Goal: Task Accomplishment & Management: Use online tool/utility

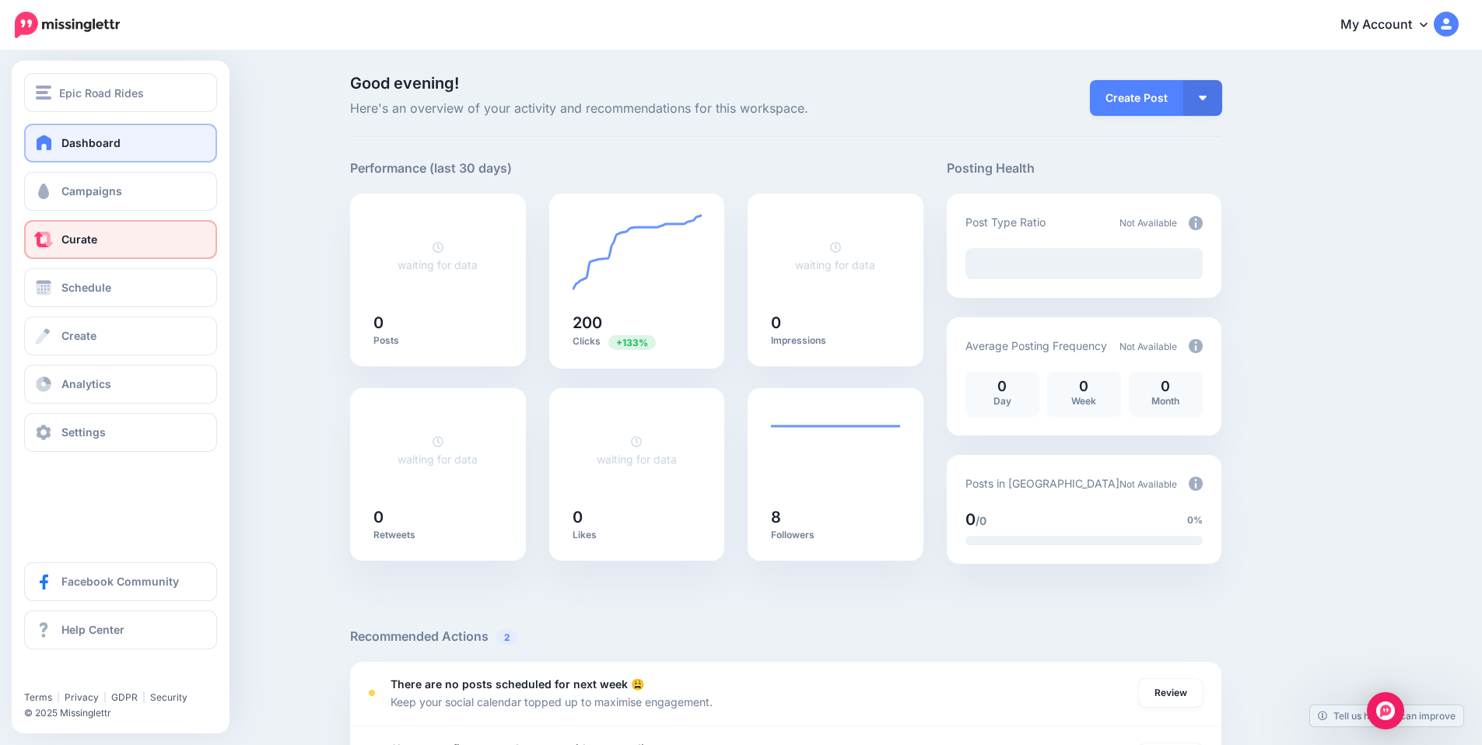
click at [79, 247] on link "Curate" at bounding box center [120, 239] width 193 height 39
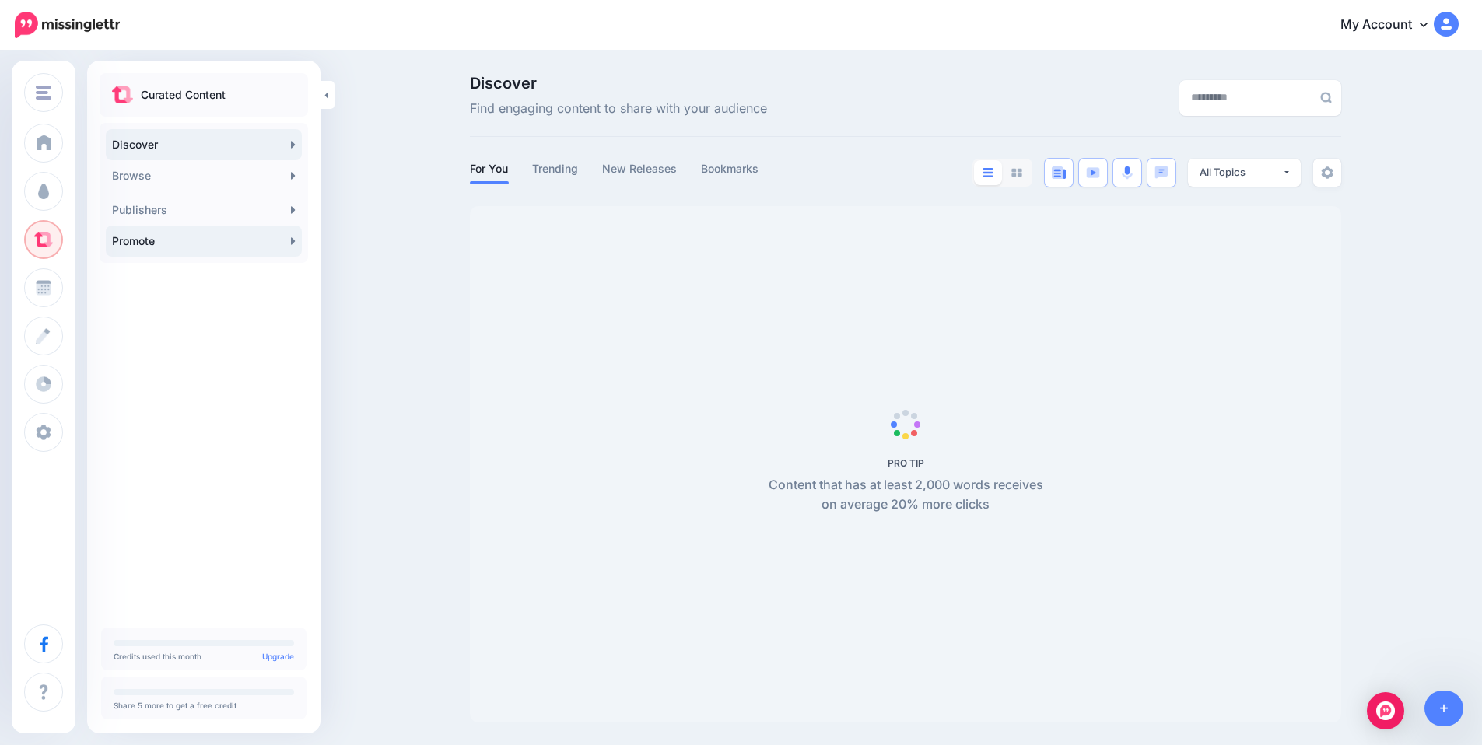
click at [233, 243] on link "Promote" at bounding box center [204, 241] width 196 height 31
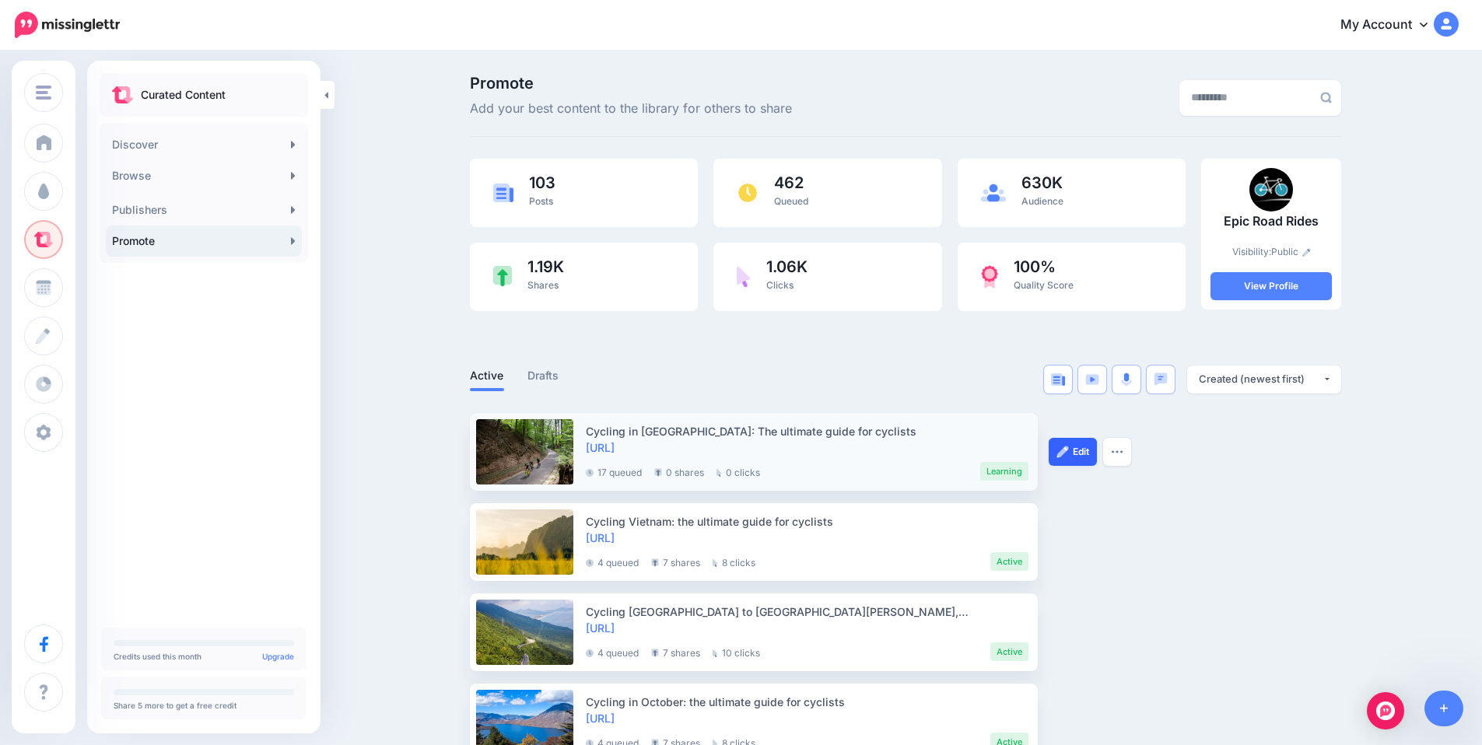
click at [1080, 459] on link "Edit" at bounding box center [1073, 452] width 48 height 28
